Goal: Use online tool/utility: Utilize a website feature to perform a specific function

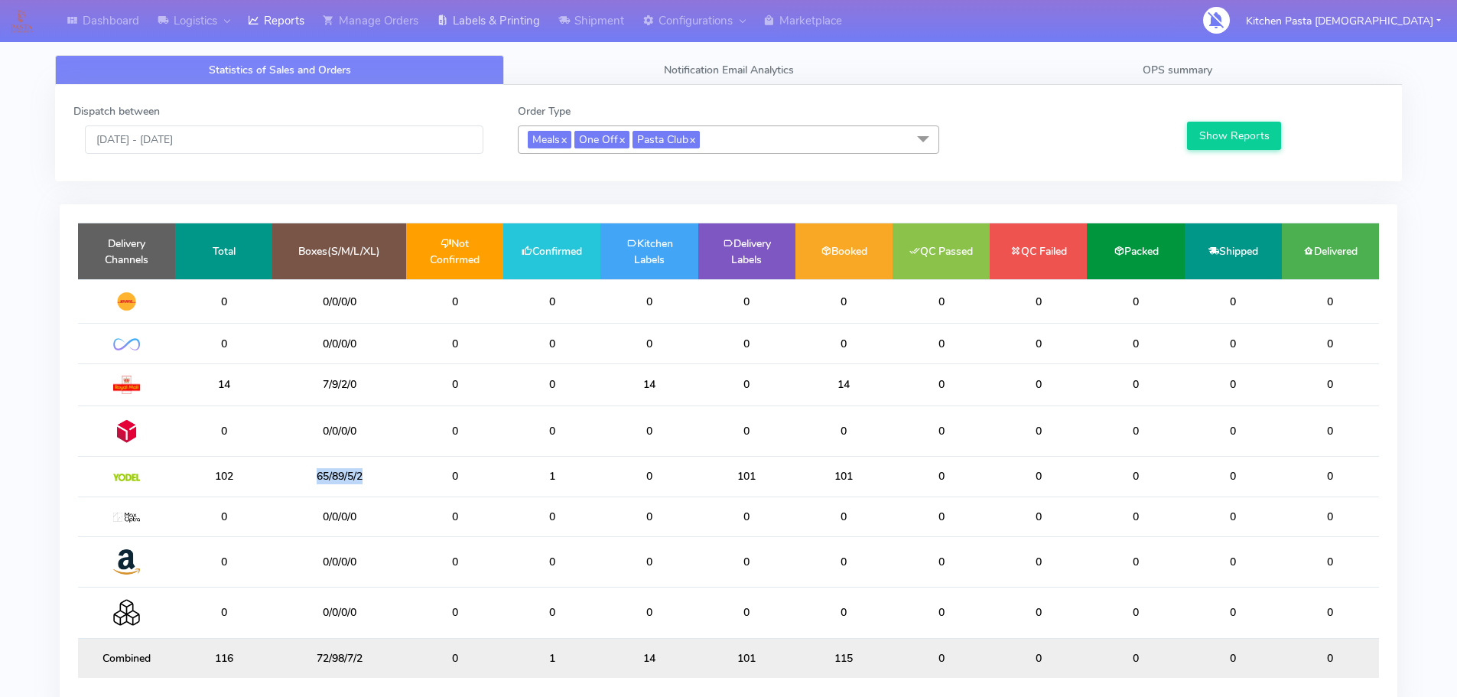
click at [482, 15] on link "Labels & Printing" at bounding box center [489, 21] width 122 height 42
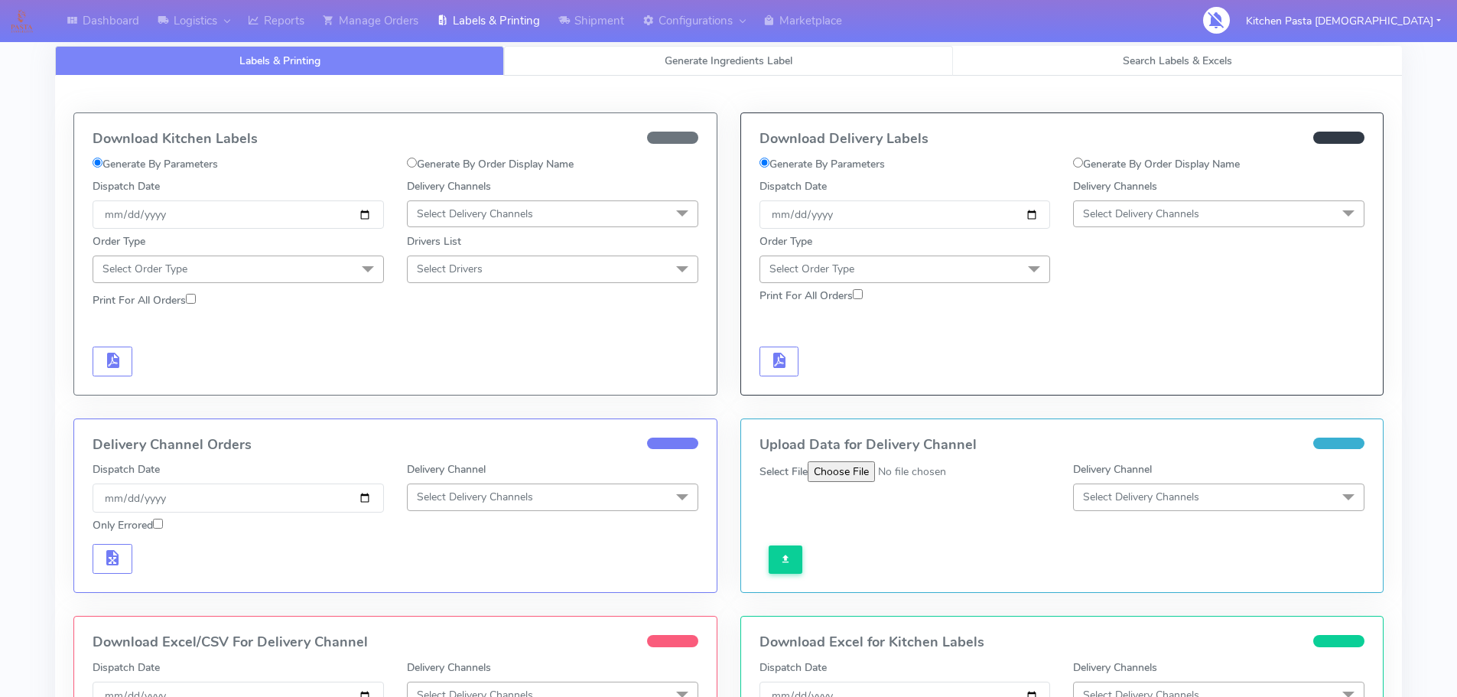
click at [676, 63] on span "Generate Ingredients Label" at bounding box center [729, 61] width 128 height 15
select select
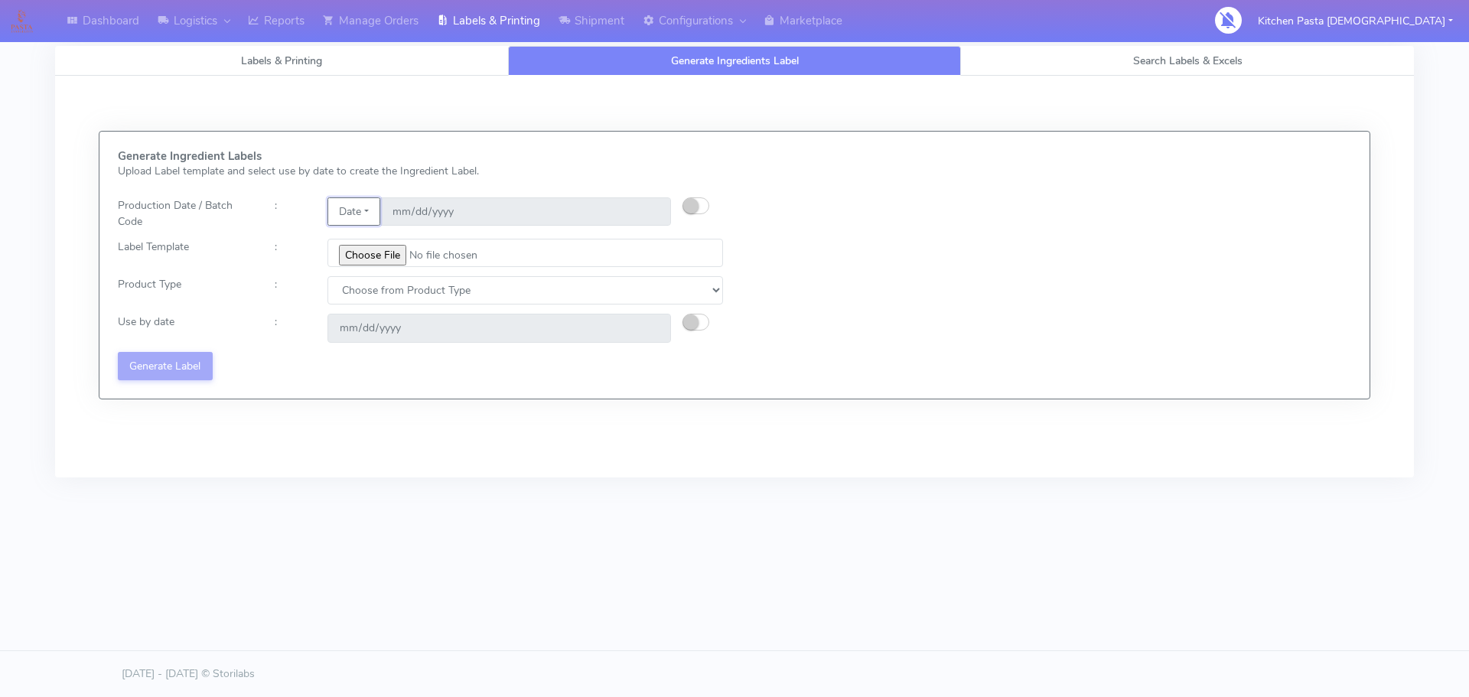
drag, startPoint x: 350, startPoint y: 211, endPoint x: 360, endPoint y: 220, distance: 13.0
click at [350, 211] on button "Date" at bounding box center [353, 211] width 53 height 28
click at [378, 251] on link "Code" at bounding box center [388, 242] width 121 height 25
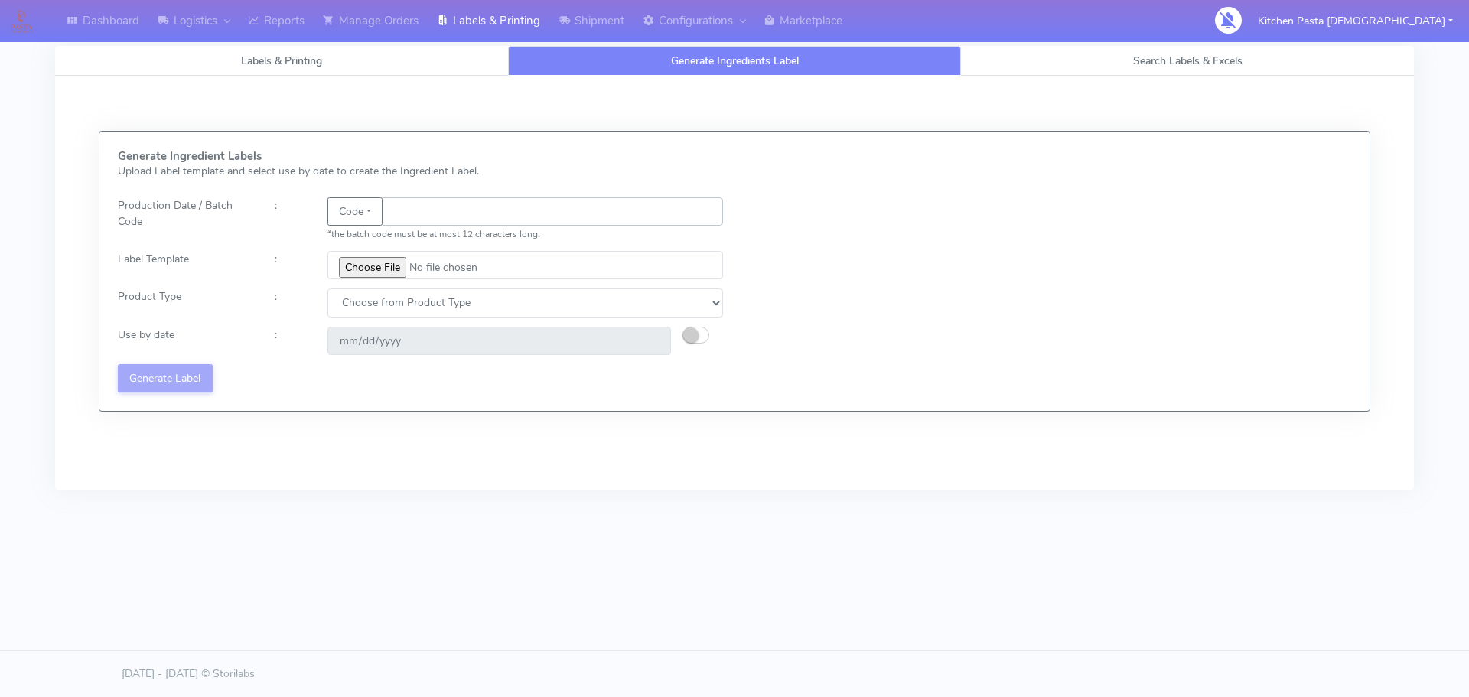
click at [419, 210] on input "text" at bounding box center [553, 211] width 340 height 28
type input "25260"
click at [356, 266] on input "file" at bounding box center [525, 265] width 396 height 28
type input "C:\fakepath\Pasta Evangelists truffle mac & cheese for 1_V2.jpg"
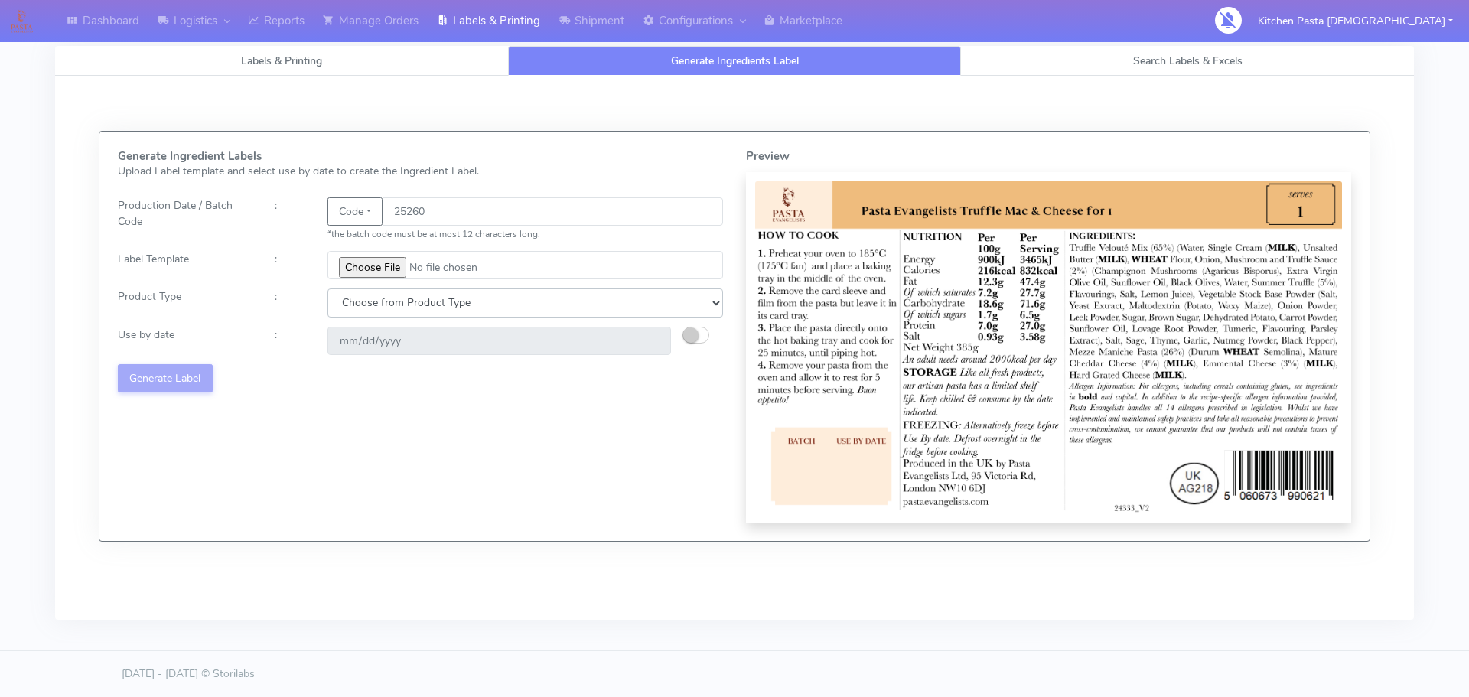
drag, startPoint x: 396, startPoint y: 304, endPoint x: 396, endPoint y: 316, distance: 11.5
click at [396, 304] on select "Choose from Product Type ECOM ERETAIL CIRCULAR CIRC_DESERTS LASAGNE" at bounding box center [525, 302] width 396 height 28
select select "4"
click at [327, 288] on select "Choose from Product Type ECOM ERETAIL CIRCULAR CIRC_DESERTS LASAGNE" at bounding box center [525, 302] width 396 height 28
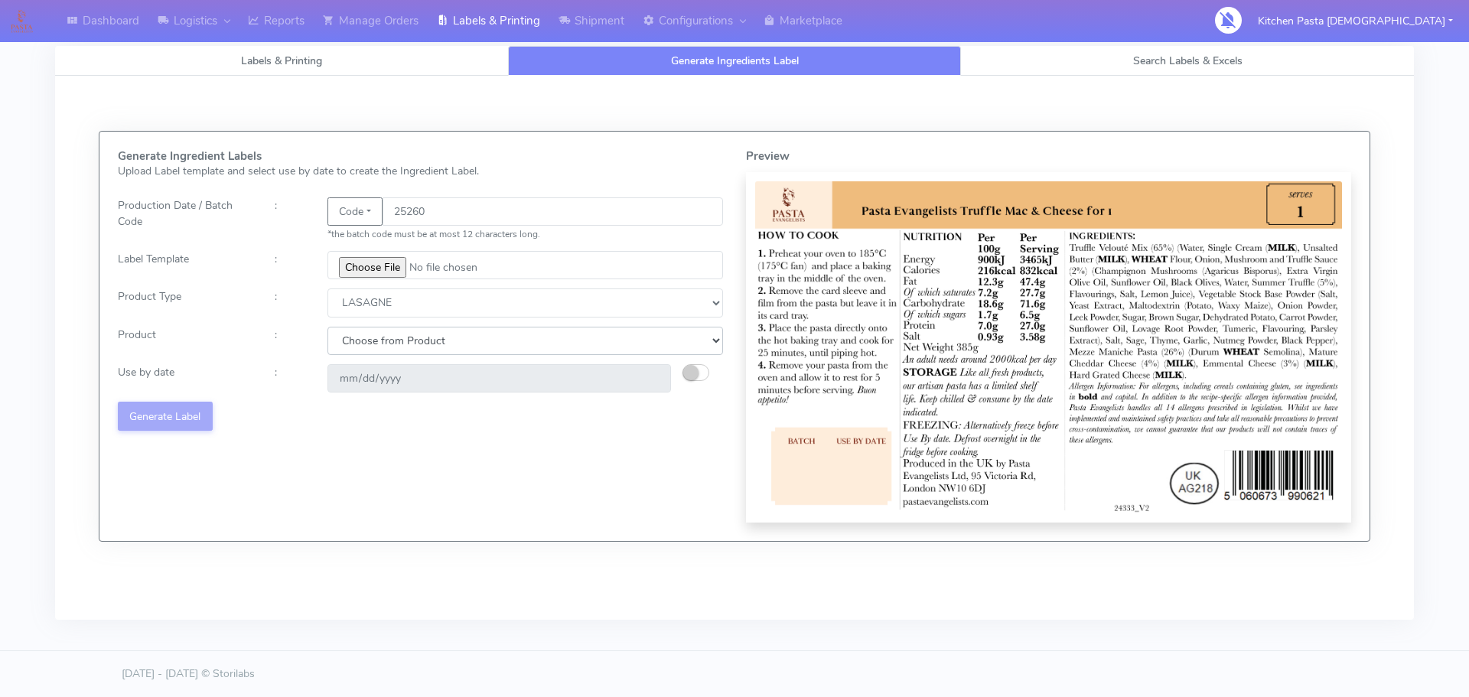
click at [404, 338] on select "Choose from Product LASAGNE" at bounding box center [525, 341] width 396 height 28
select select "0"
click at [327, 327] on select "Choose from Product LASAGNE" at bounding box center [525, 341] width 396 height 28
click at [694, 369] on small "button" at bounding box center [690, 372] width 15 height 15
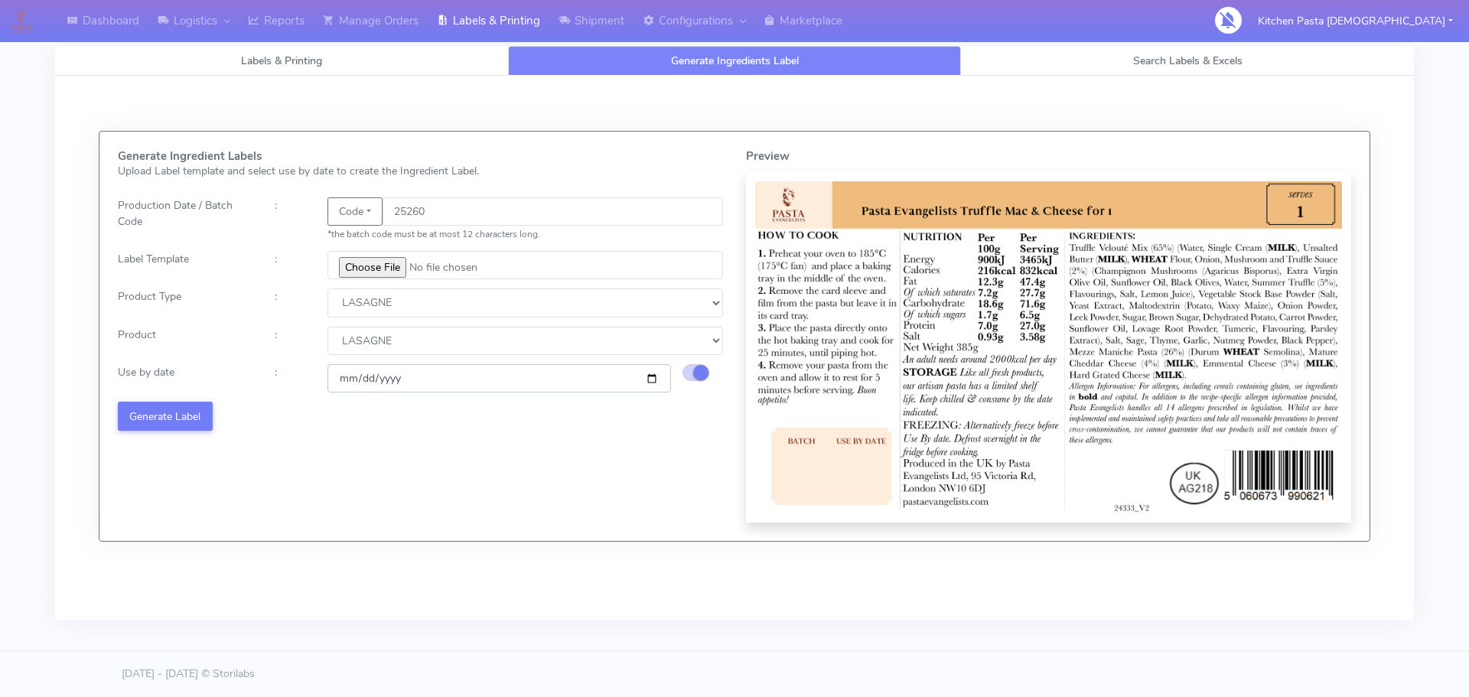
click at [653, 377] on input "[DATE]" at bounding box center [498, 378] width 343 height 28
type input "[DATE]"
click at [195, 402] on button "Generate Label" at bounding box center [165, 416] width 95 height 28
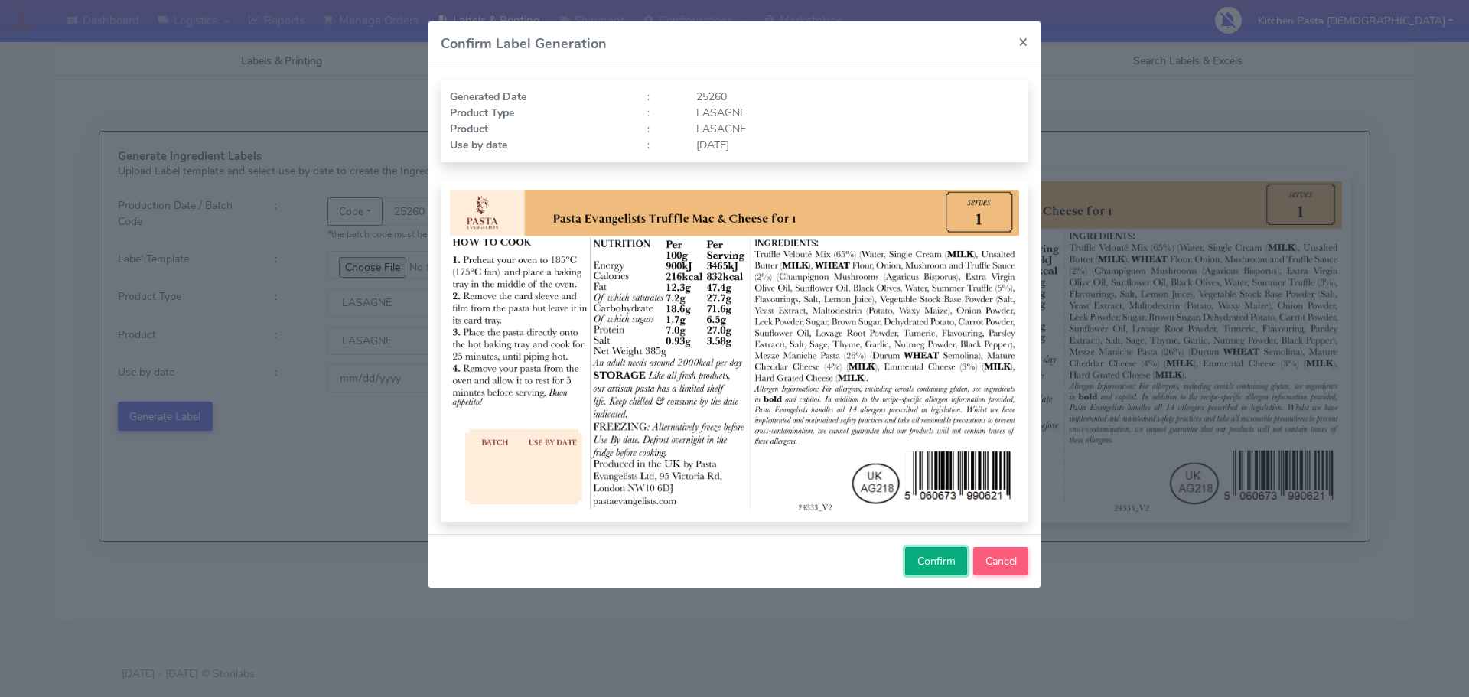
click at [931, 560] on span "Confirm" at bounding box center [936, 561] width 38 height 15
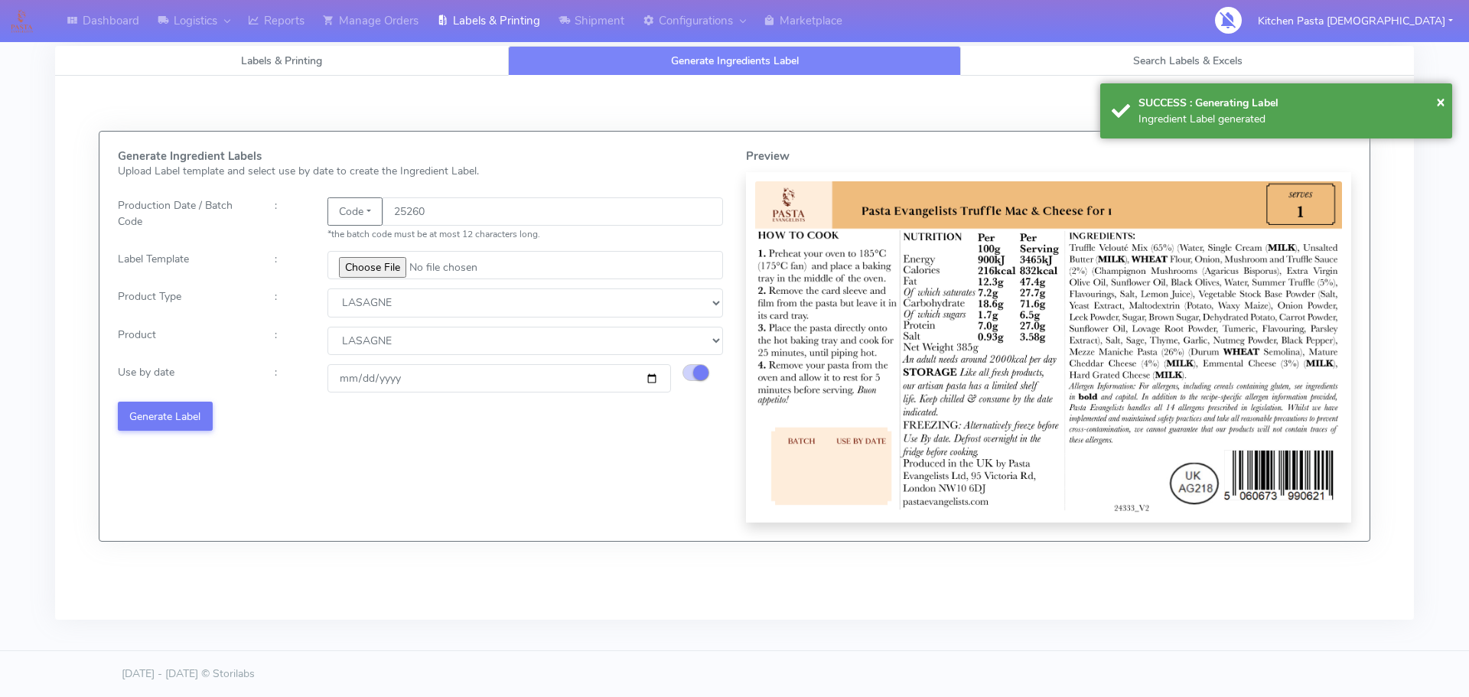
select select
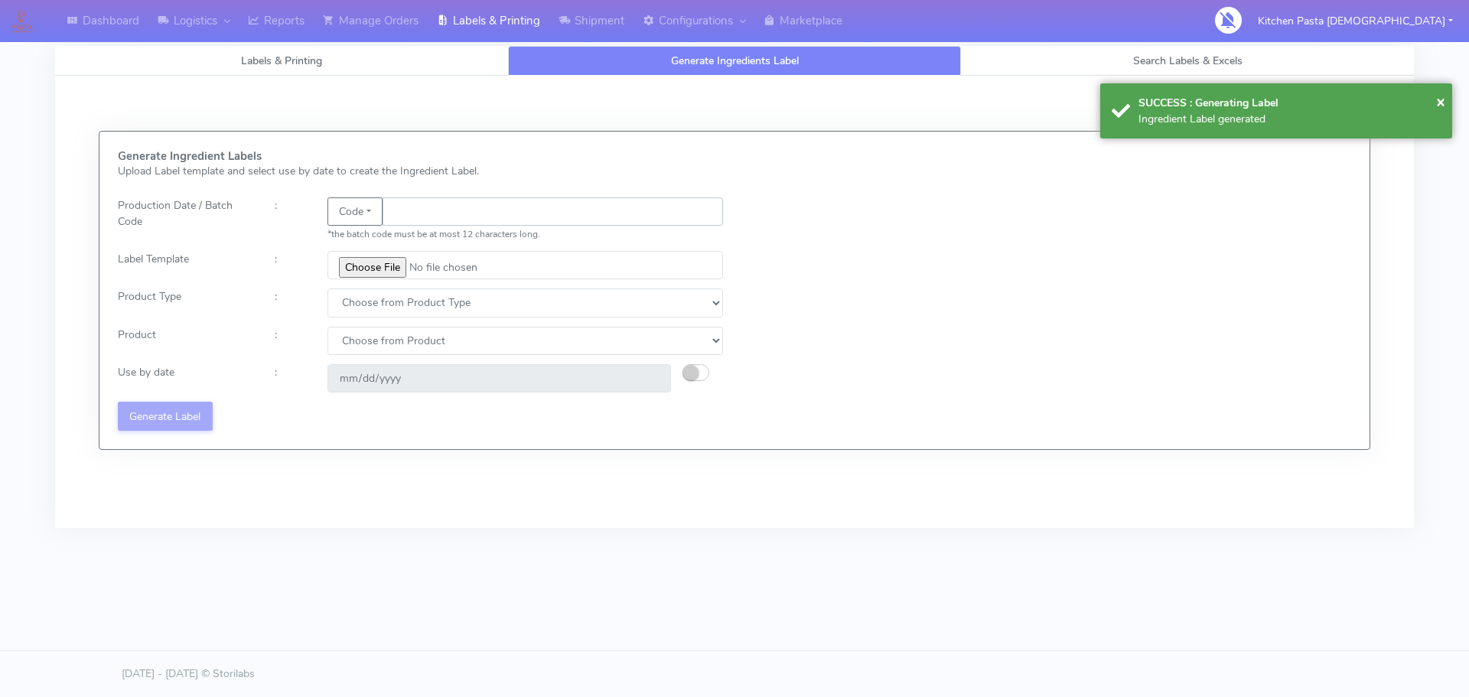
click at [439, 215] on input "text" at bounding box center [553, 211] width 340 height 28
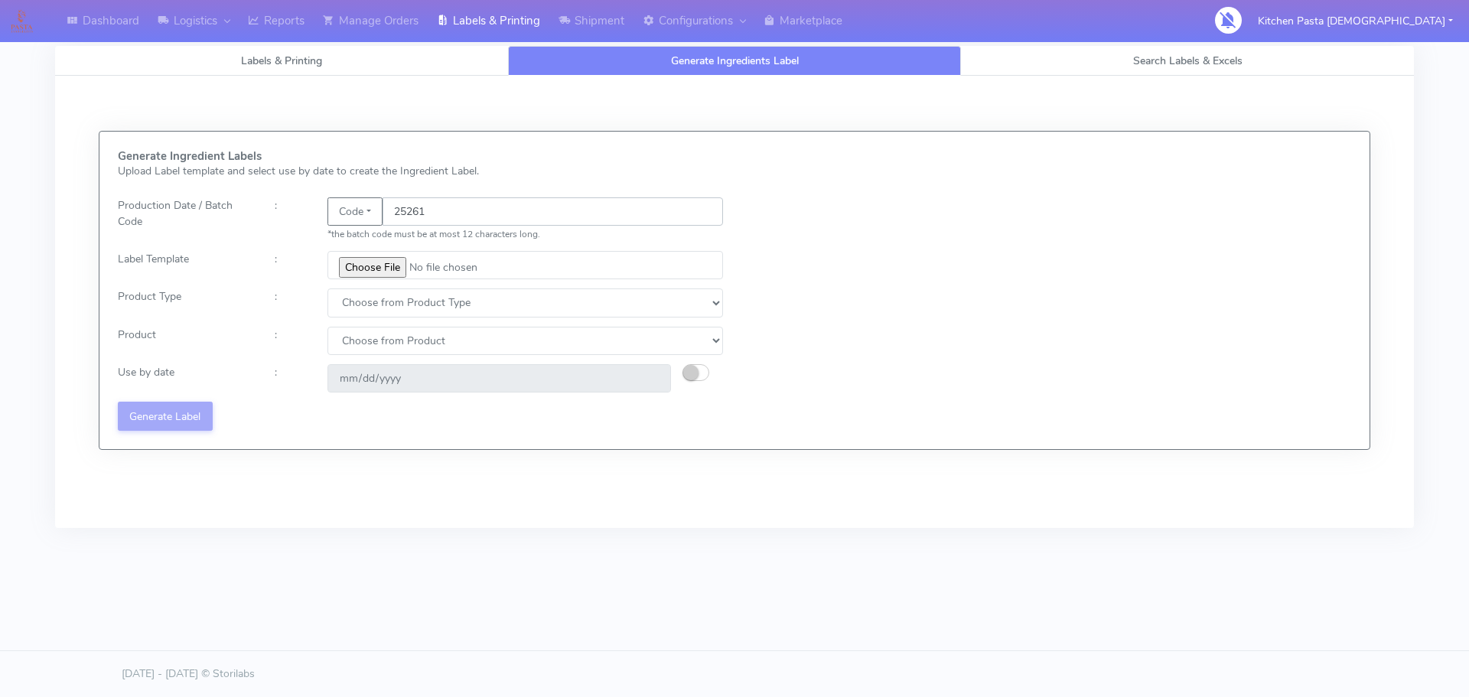
type input "25261"
click at [365, 265] on input "file" at bounding box center [525, 265] width 396 height 28
type input "C:\fakepath\Beef & Chianti Lasagne 1 v3.jpg"
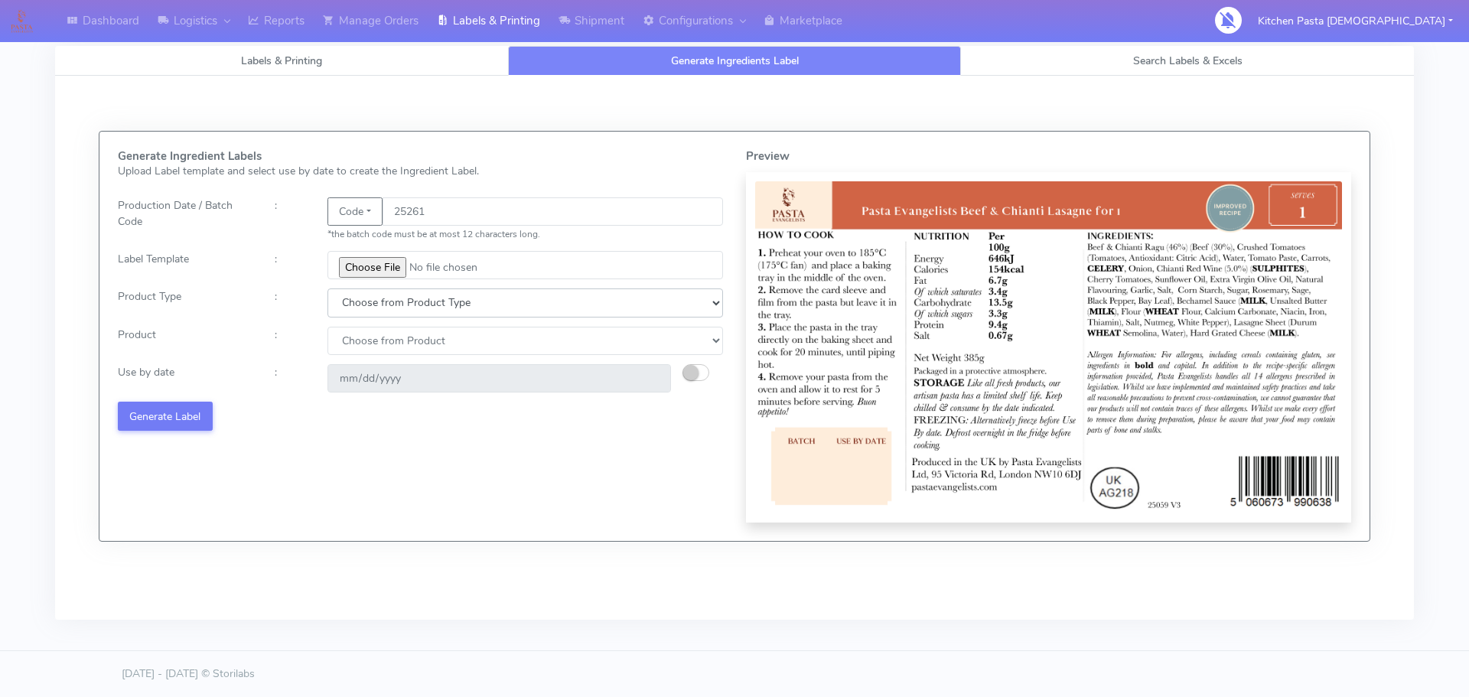
click at [379, 307] on select "Choose from Product Type ECOM ERETAIL CIRCULAR CIRC_DESERTS LASAGNE" at bounding box center [525, 302] width 396 height 28
select select "4"
click at [327, 288] on select "Choose from Product Type ECOM ERETAIL CIRCULAR CIRC_DESERTS LASAGNE" at bounding box center [525, 302] width 396 height 28
click at [361, 349] on select "Choose from Product LASAGNE" at bounding box center [525, 341] width 396 height 28
select select "0"
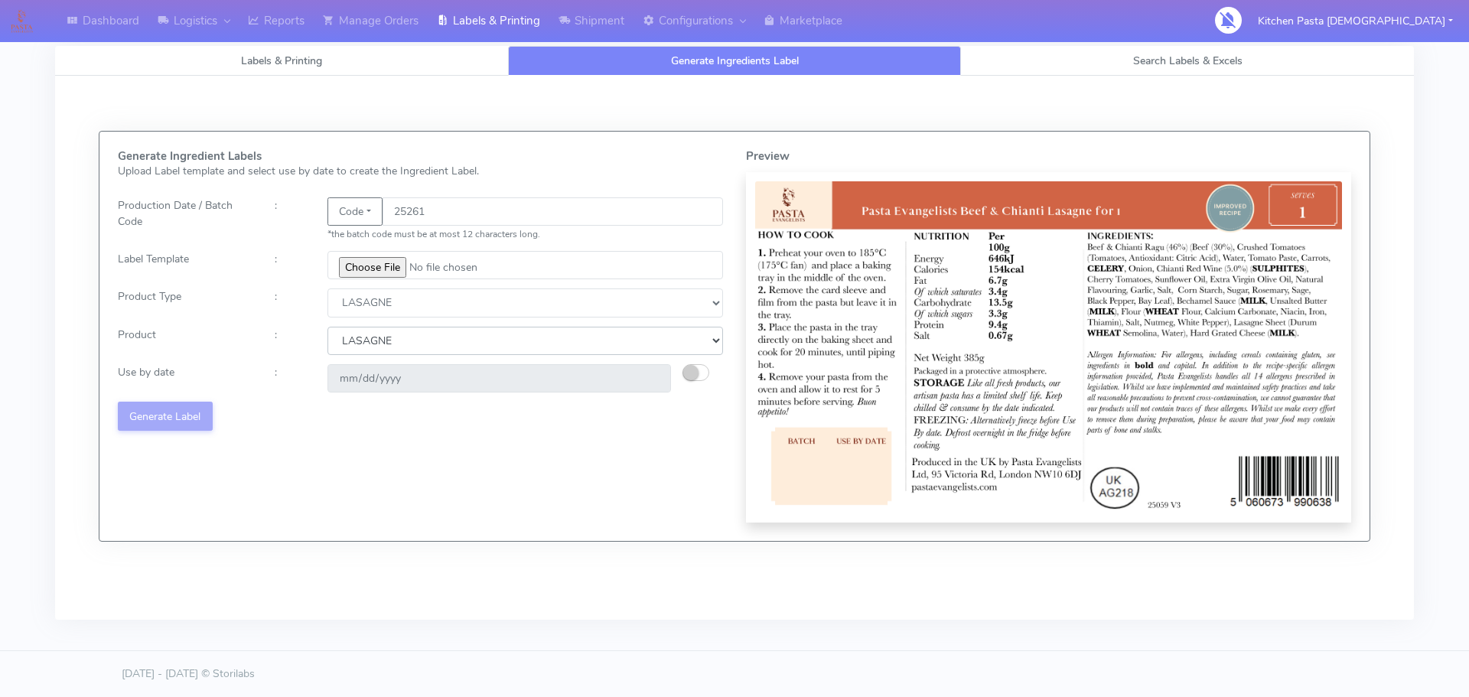
click at [327, 327] on select "Choose from Product LASAGNE" at bounding box center [525, 341] width 396 height 28
click at [706, 378] on button "button" at bounding box center [695, 372] width 27 height 17
click at [655, 375] on input "[DATE]" at bounding box center [498, 378] width 343 height 28
type input "[DATE]"
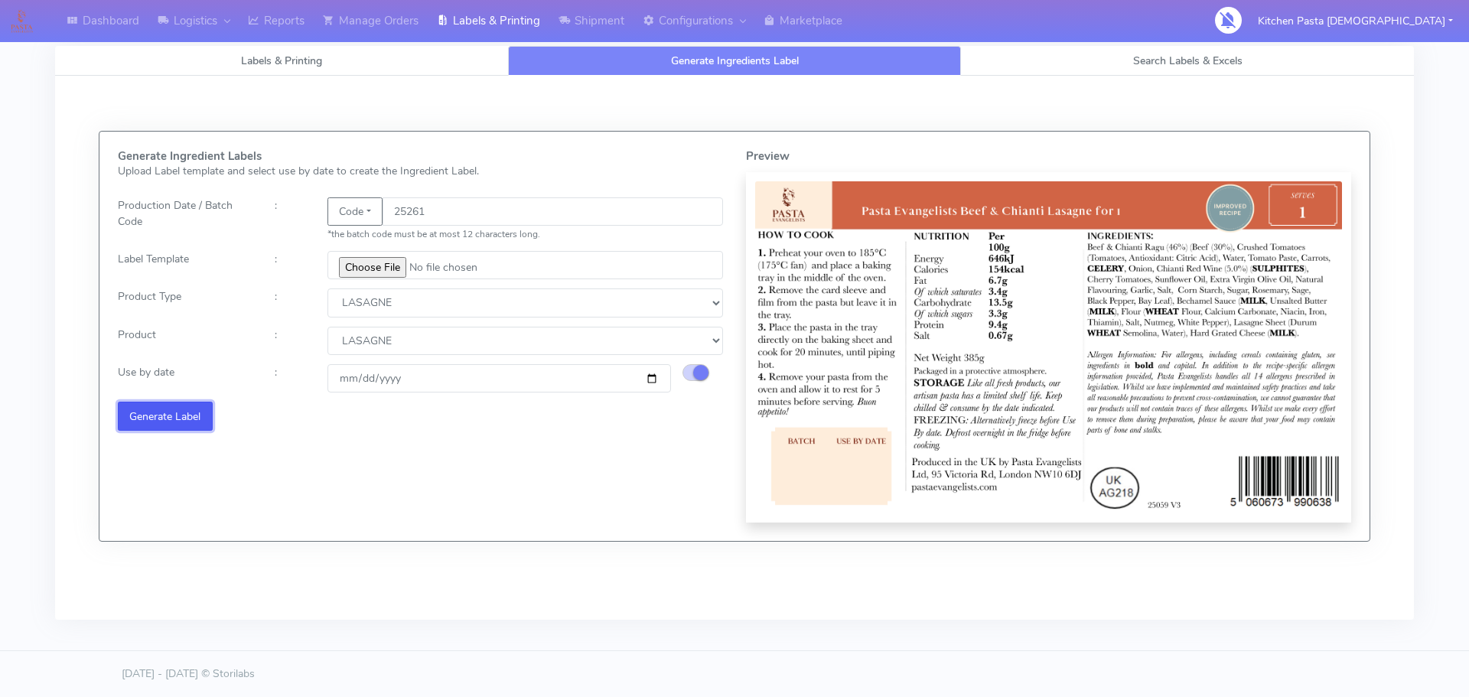
click at [194, 418] on button "Generate Label" at bounding box center [165, 416] width 95 height 28
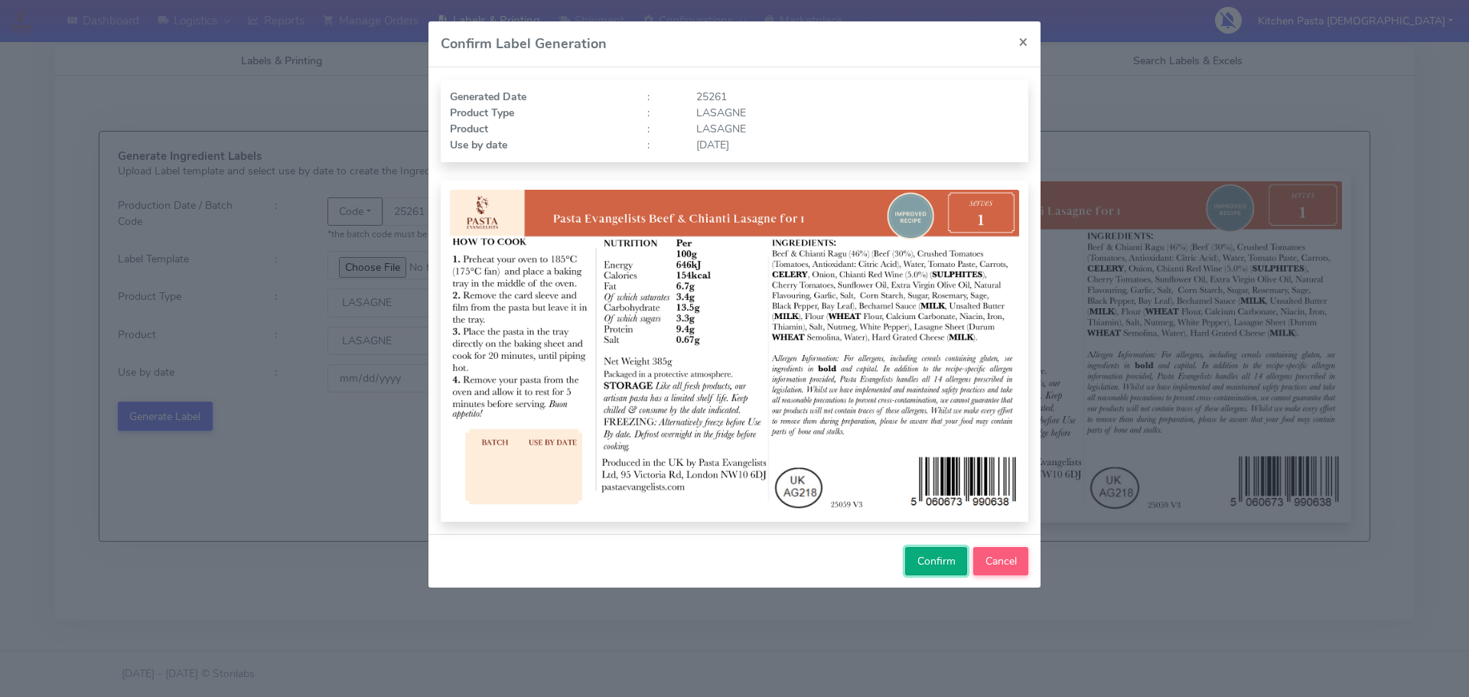
click at [943, 549] on button "Confirm" at bounding box center [936, 561] width 62 height 28
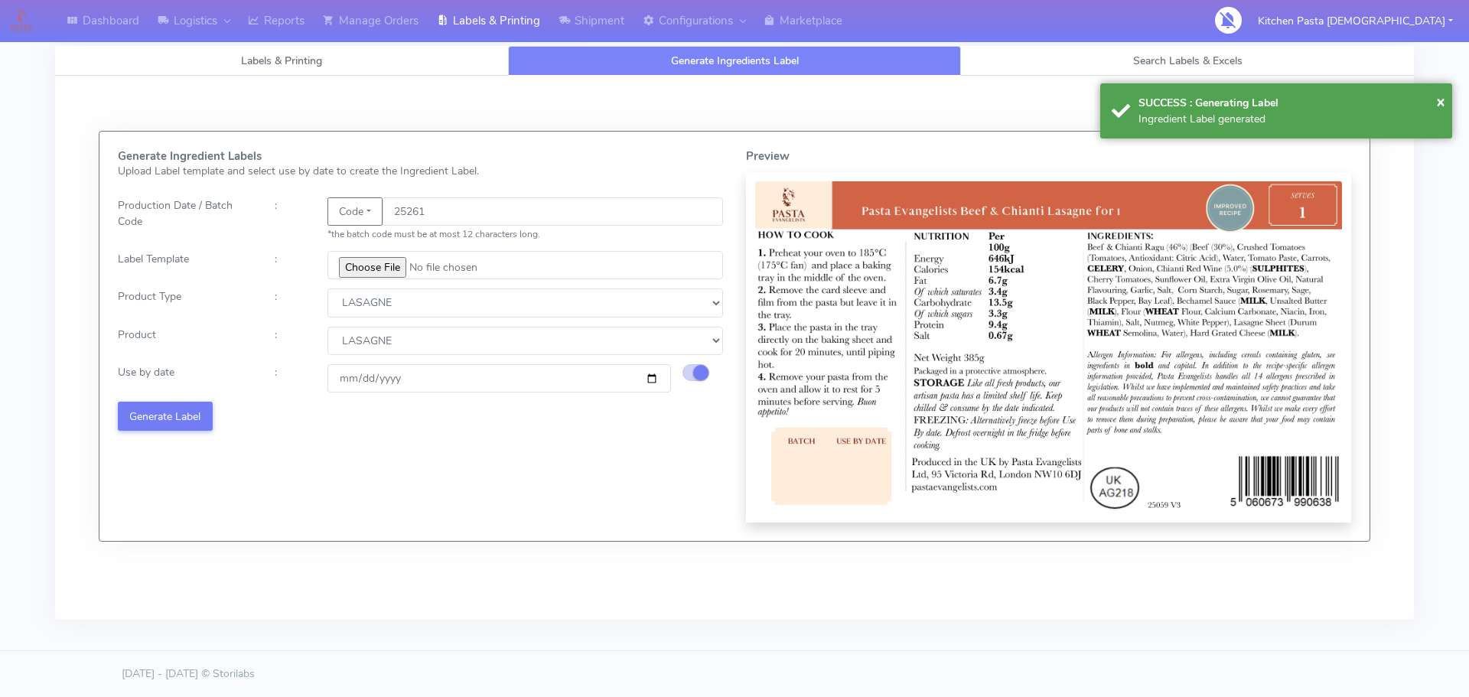
select select
